Goal: Task Accomplishment & Management: Manage account settings

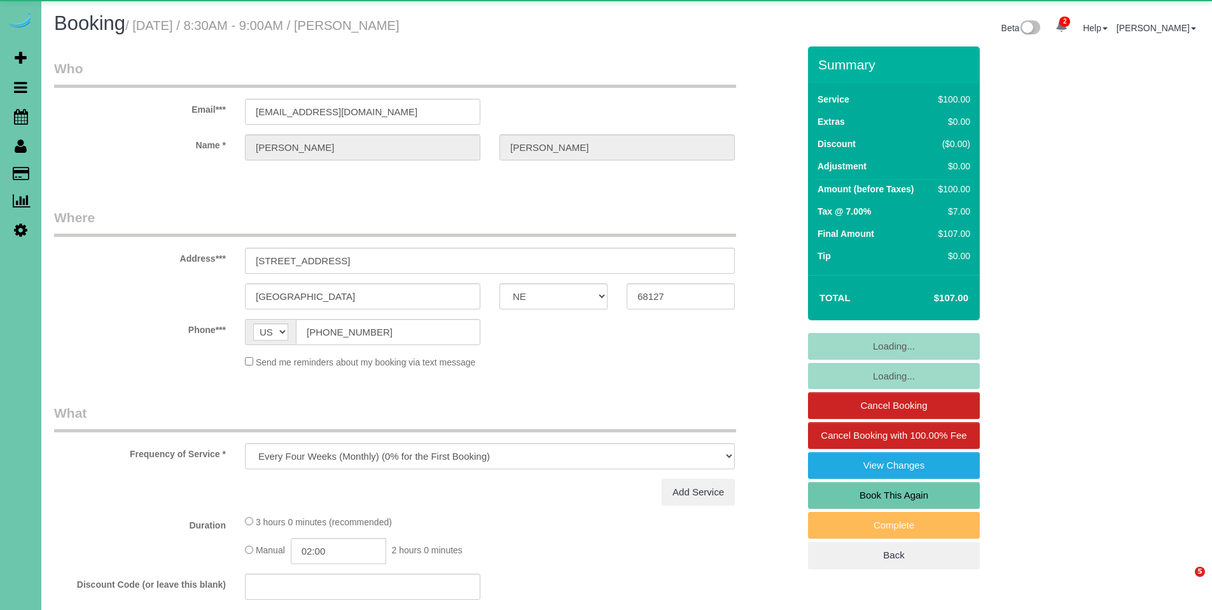
select select "NE"
select select "string:fspay-95c27a9b-d6cb-425b-bfa8-f393defd4b20"
select select "object:643"
select select "number:34"
select select "number:40"
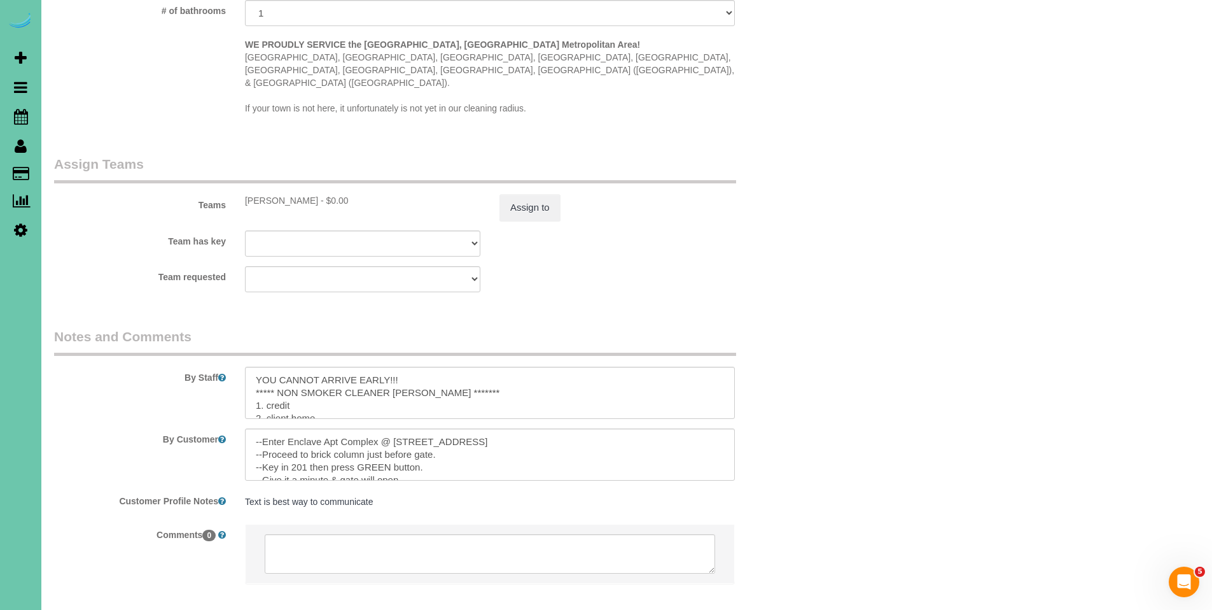
scroll to position [1312, 0]
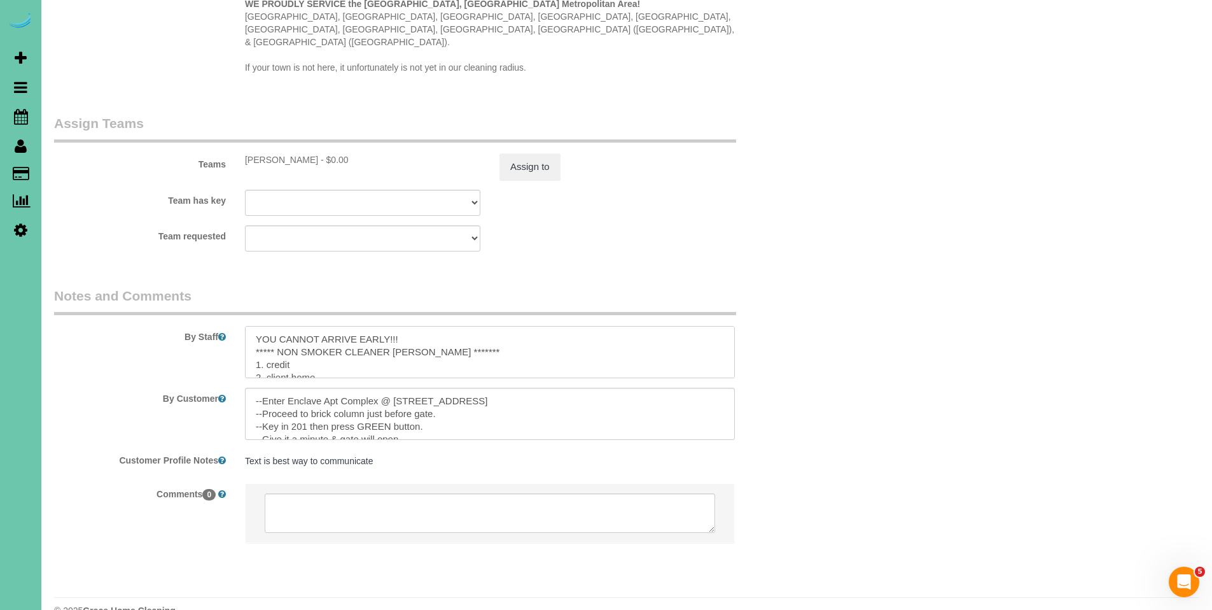
click at [256, 326] on textarea at bounding box center [490, 352] width 490 height 52
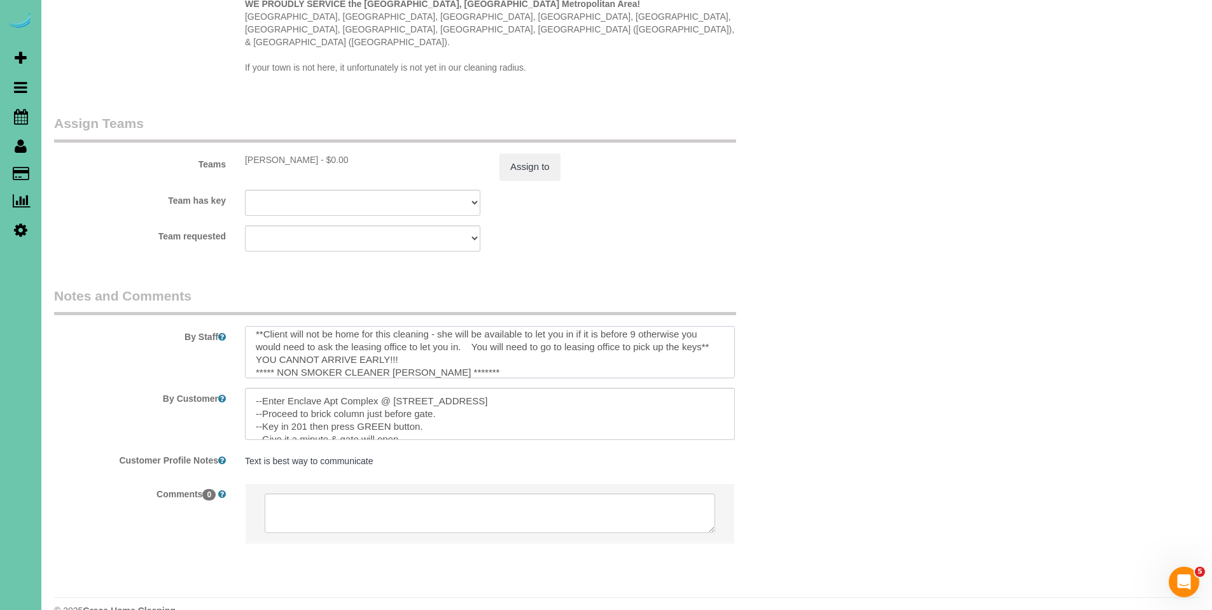
scroll to position [0, 0]
drag, startPoint x: 297, startPoint y: 341, endPoint x: 246, endPoint y: 311, distance: 58.5
click at [246, 326] on textarea at bounding box center [490, 352] width 490 height 52
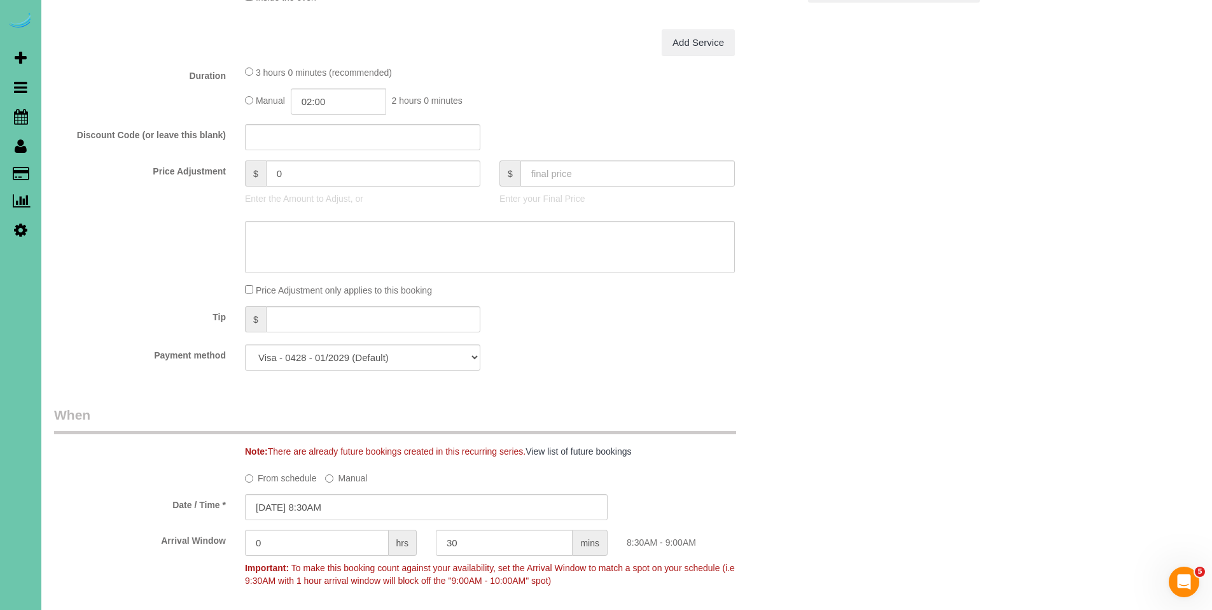
scroll to position [128, 0]
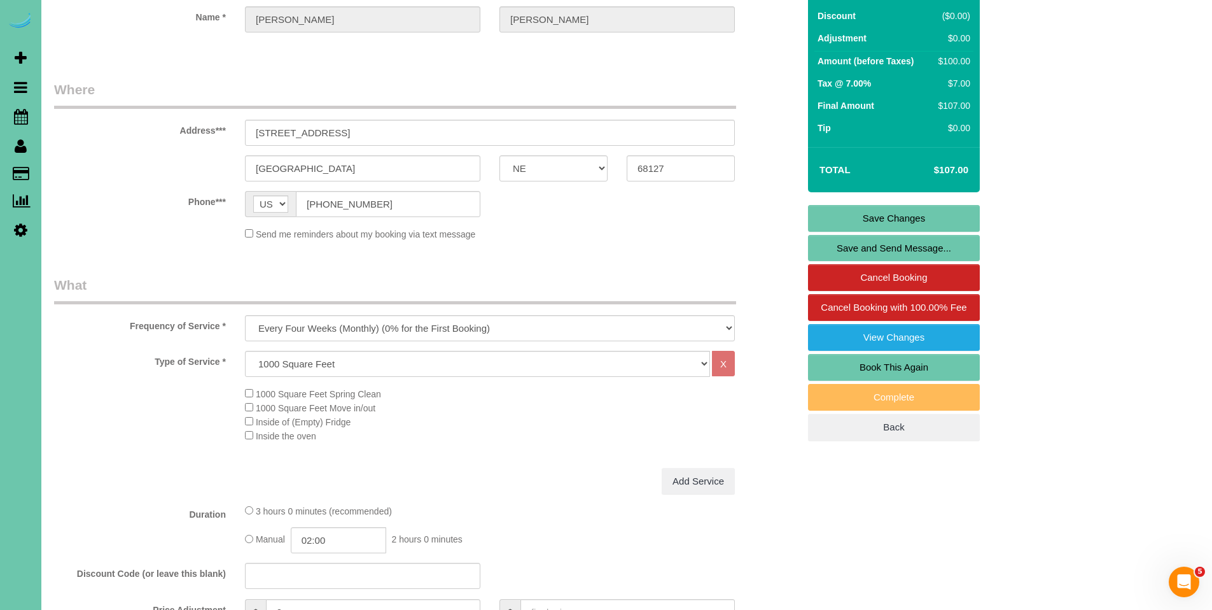
type textarea "**Client will not be home for this cleaning - she will be available to let you …"
click at [900, 216] on link "Save Changes" at bounding box center [894, 218] width 172 height 27
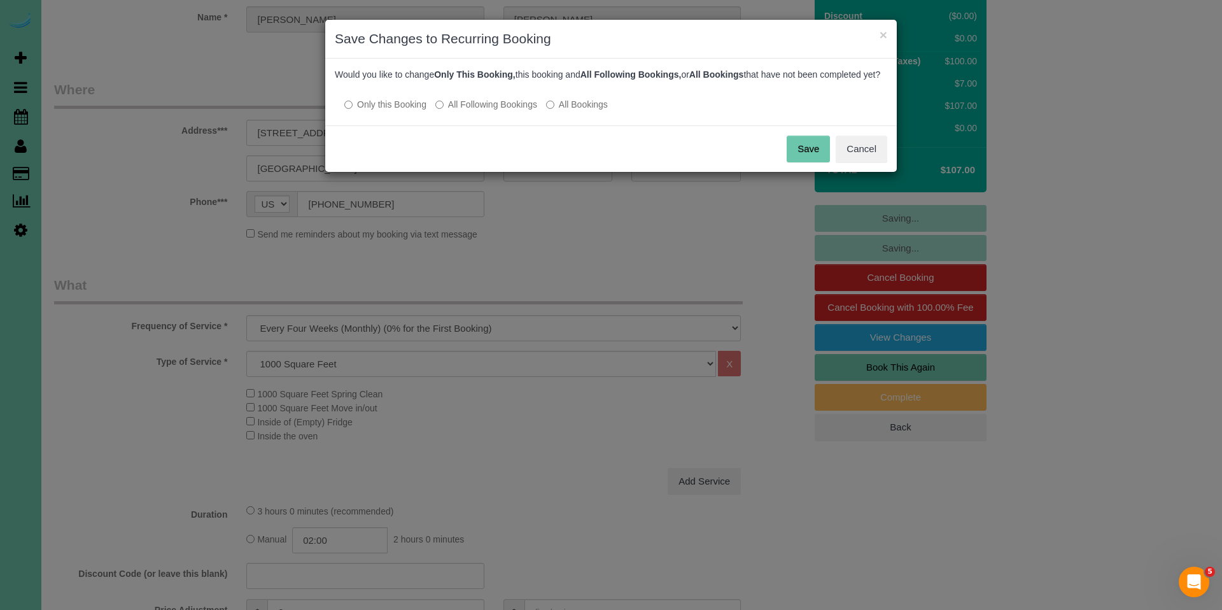
click at [804, 162] on button "Save" at bounding box center [808, 149] width 43 height 27
